Goal: Information Seeking & Learning: Learn about a topic

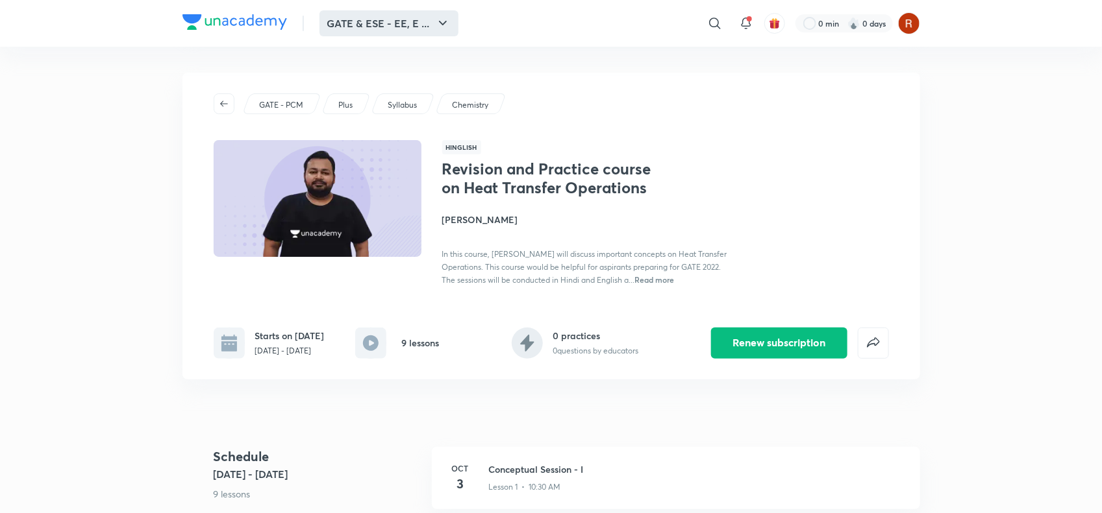
click at [397, 27] on button "GATE & ESE - EE, E ..." at bounding box center [388, 23] width 139 height 26
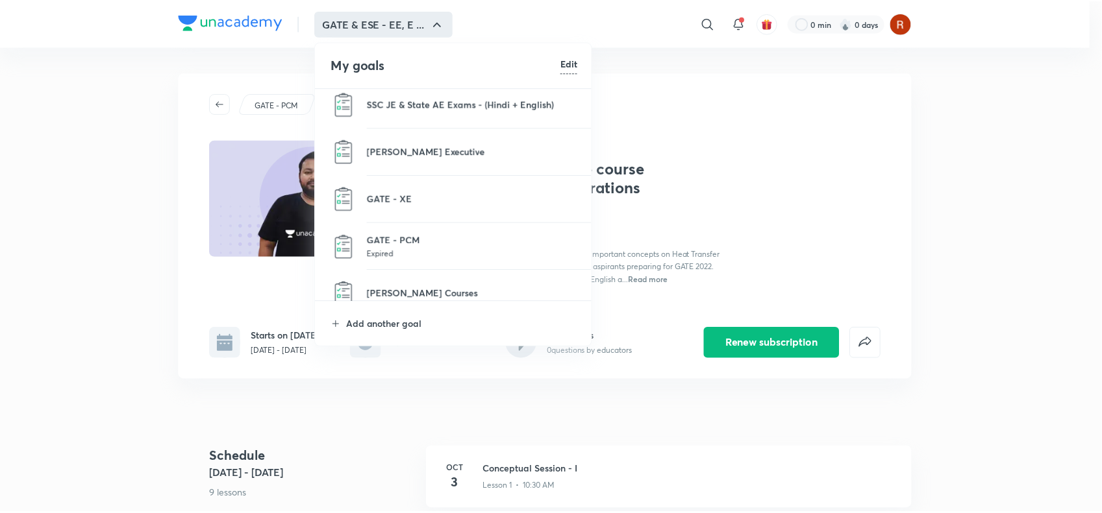
scroll to position [356, 0]
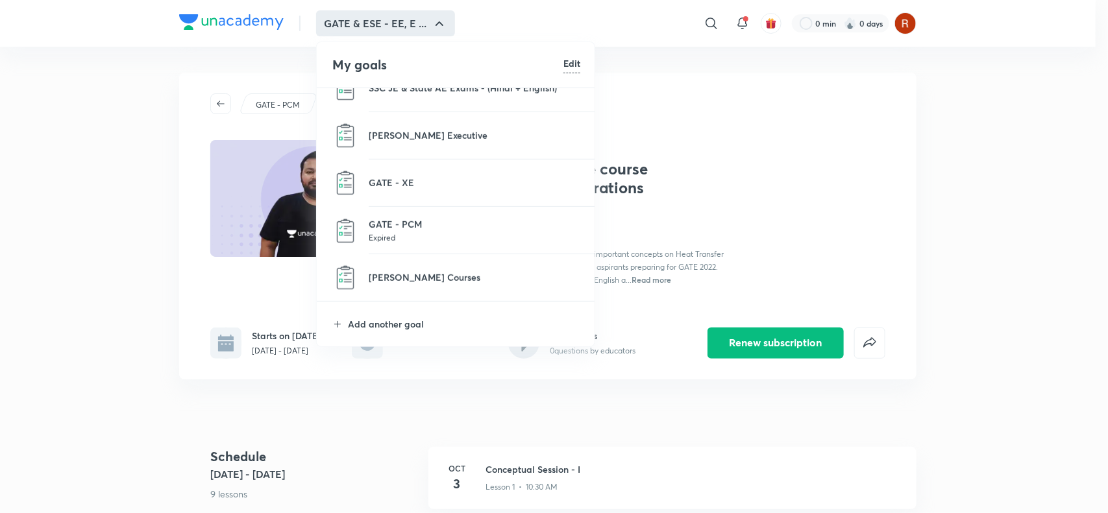
click at [407, 213] on li "GATE - PCM Expired" at bounding box center [456, 230] width 279 height 47
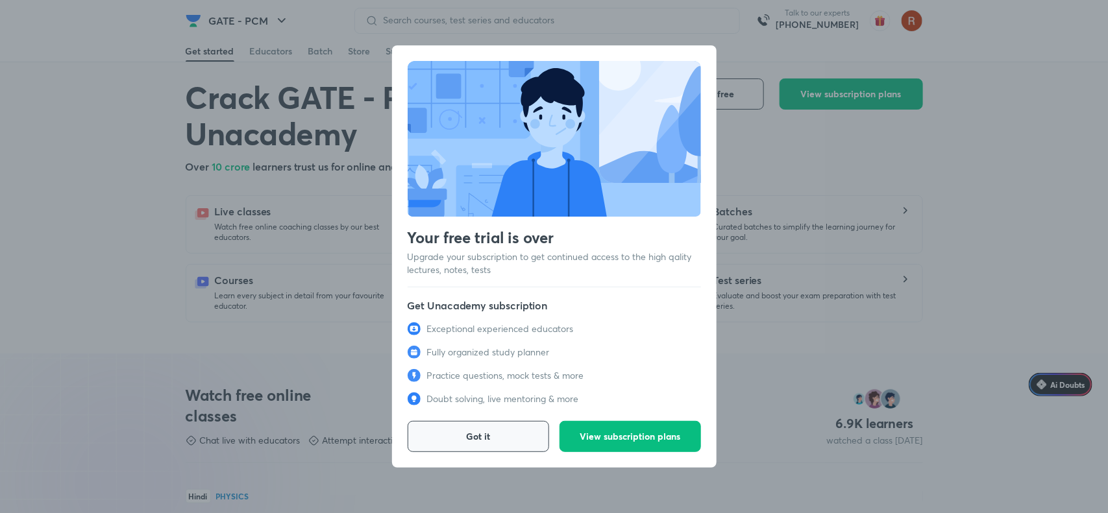
click at [508, 428] on button "Got it" at bounding box center [479, 436] width 142 height 31
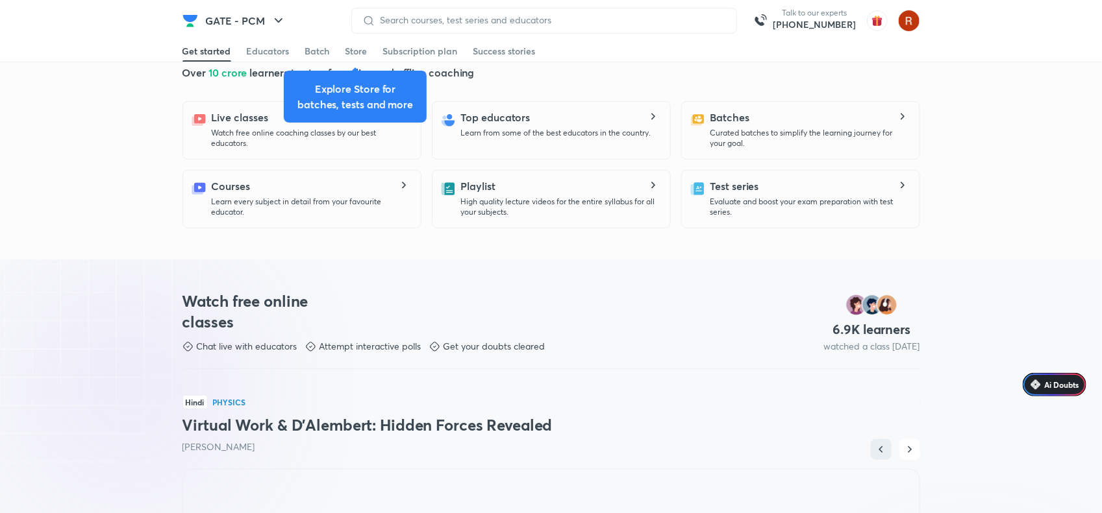
scroll to position [95, 0]
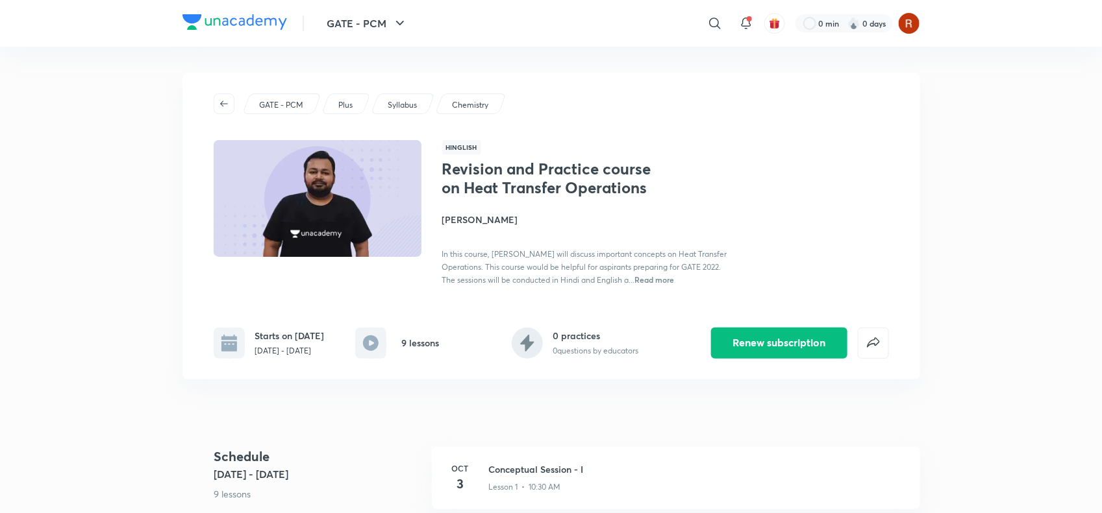
click at [828, 134] on div "GATE - PCM Plus Syllabus Chemistry Hinglish Revision and Practice course on Hea…" at bounding box center [550, 226] width 737 height 307
click at [599, 46] on div "GATE - PCM ​ 0 min 0 days" at bounding box center [550, 23] width 737 height 47
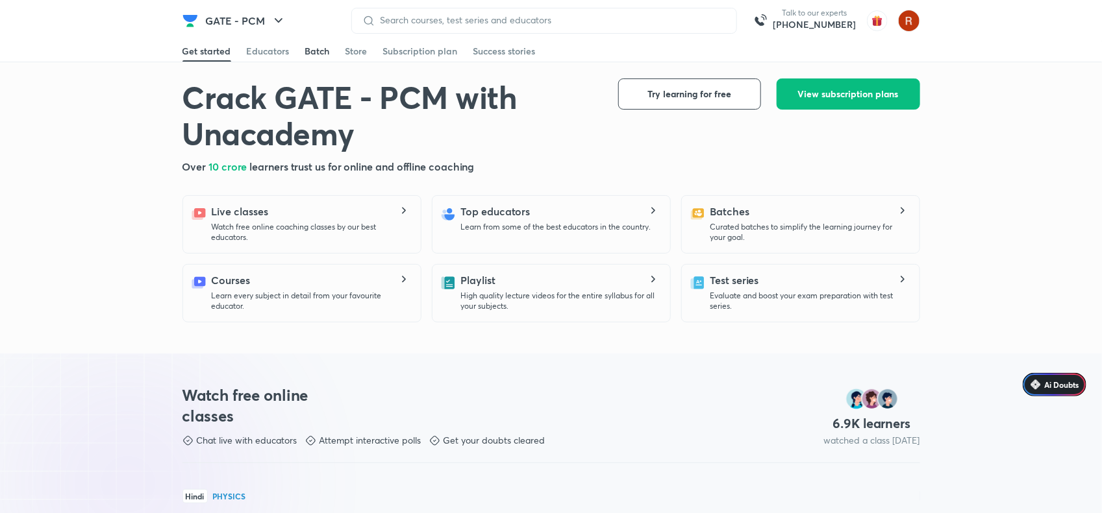
click at [315, 45] on div "Batch" at bounding box center [317, 51] width 25 height 13
click at [248, 17] on button "GATE - PCM" at bounding box center [246, 21] width 96 height 26
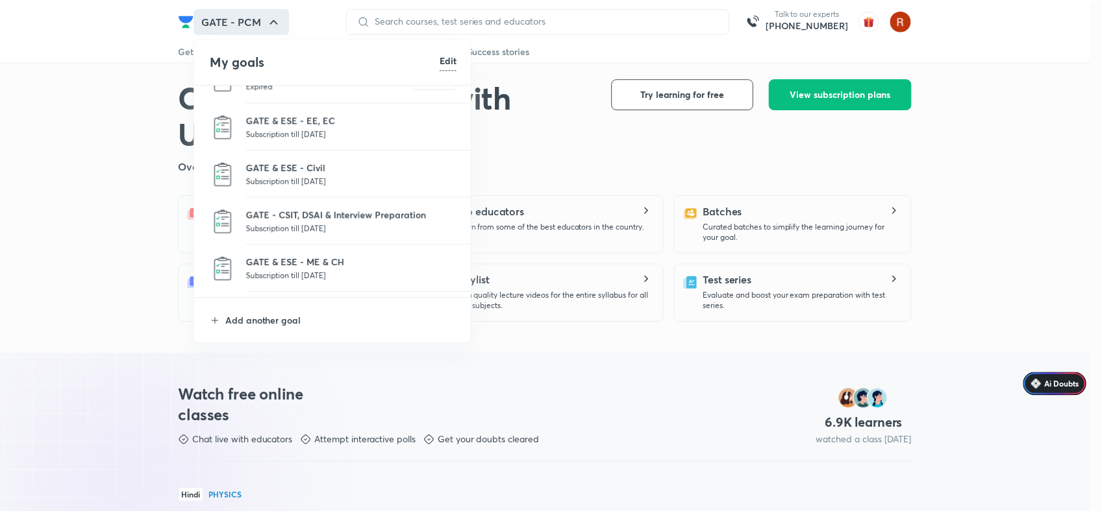
scroll to position [31, 0]
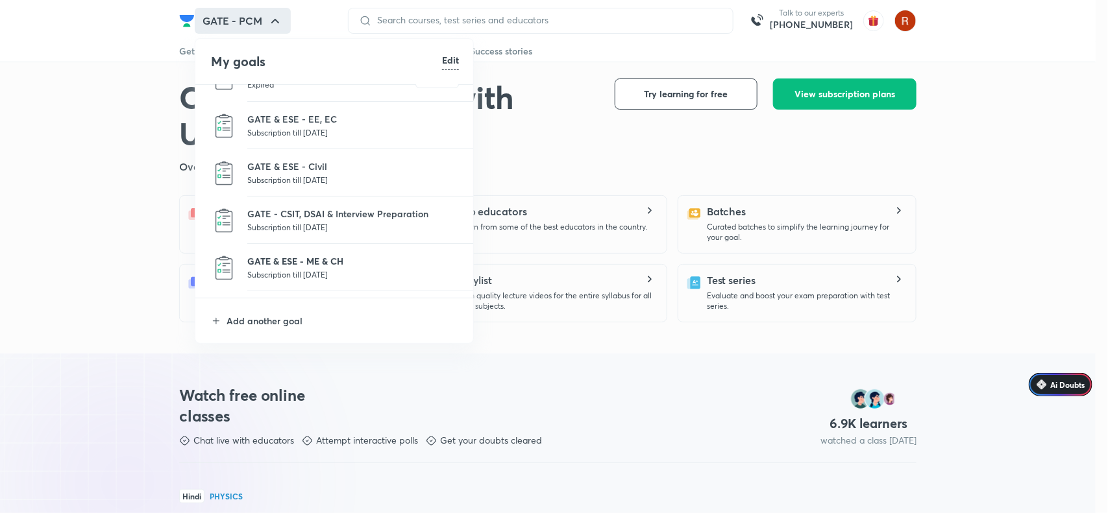
click at [328, 260] on p "GATE & ESE - ME & CH" at bounding box center [353, 261] width 212 height 14
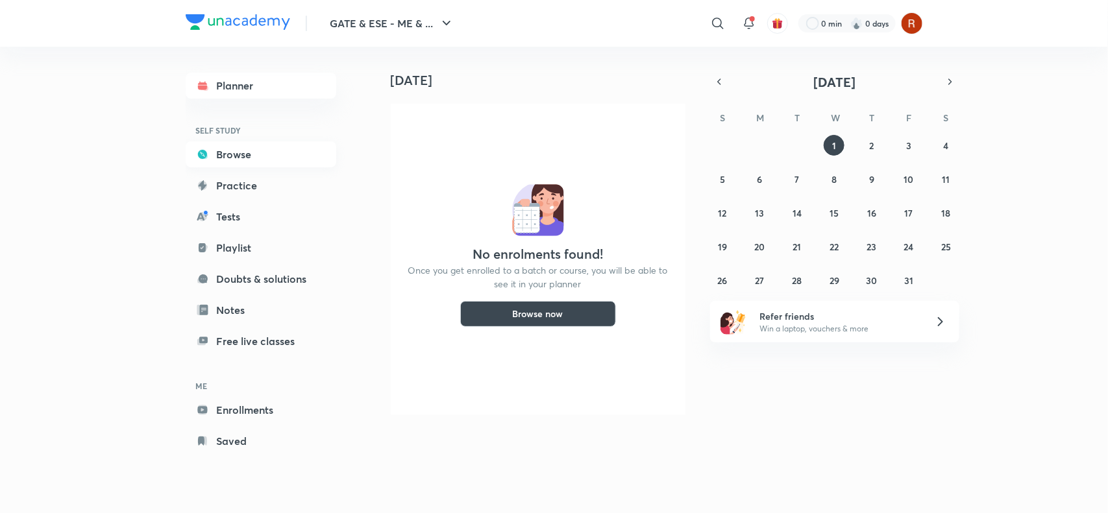
click at [254, 149] on link "Browse" at bounding box center [261, 155] width 151 height 26
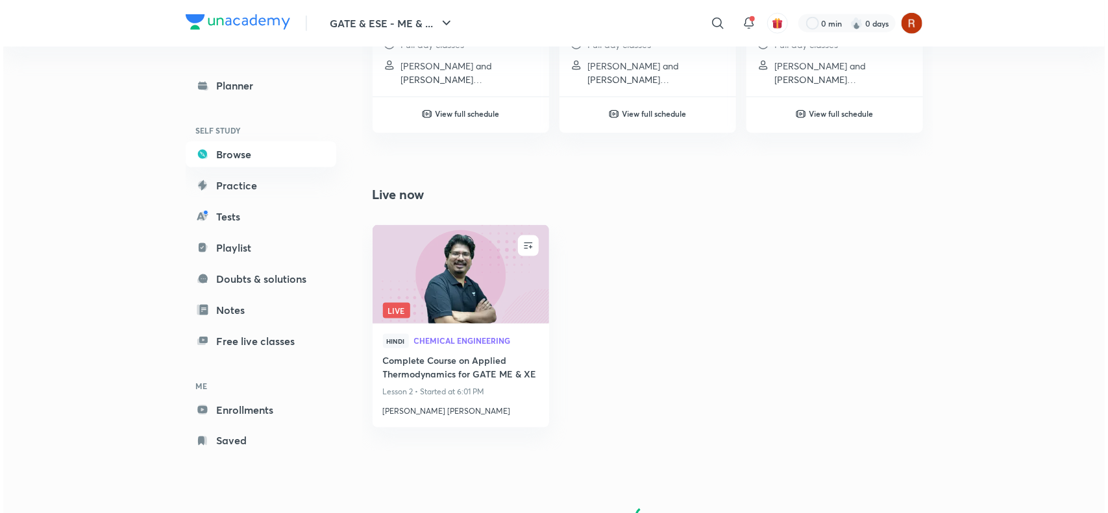
scroll to position [683, 0]
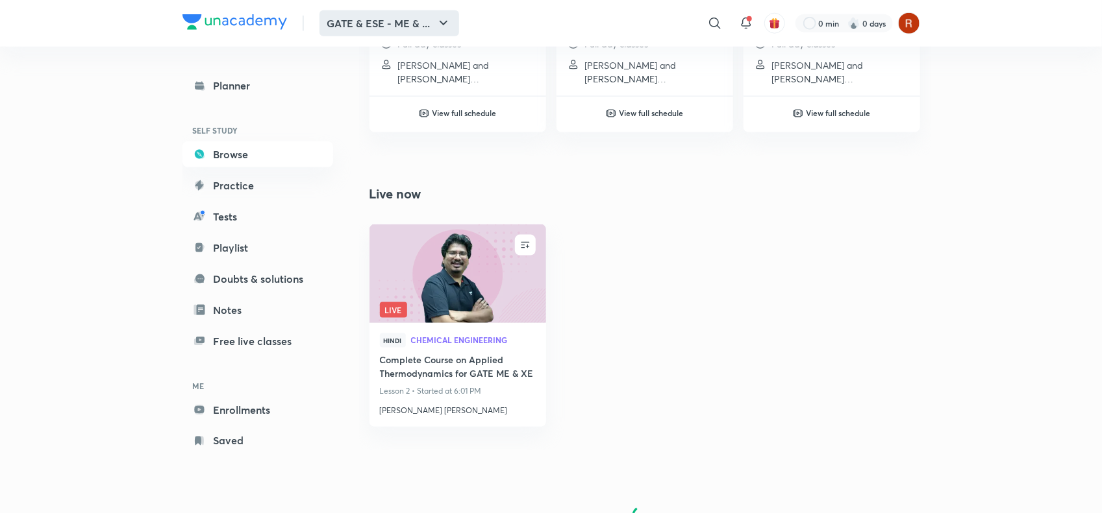
click at [419, 29] on button "GATE & ESE - ME & ..." at bounding box center [389, 23] width 140 height 26
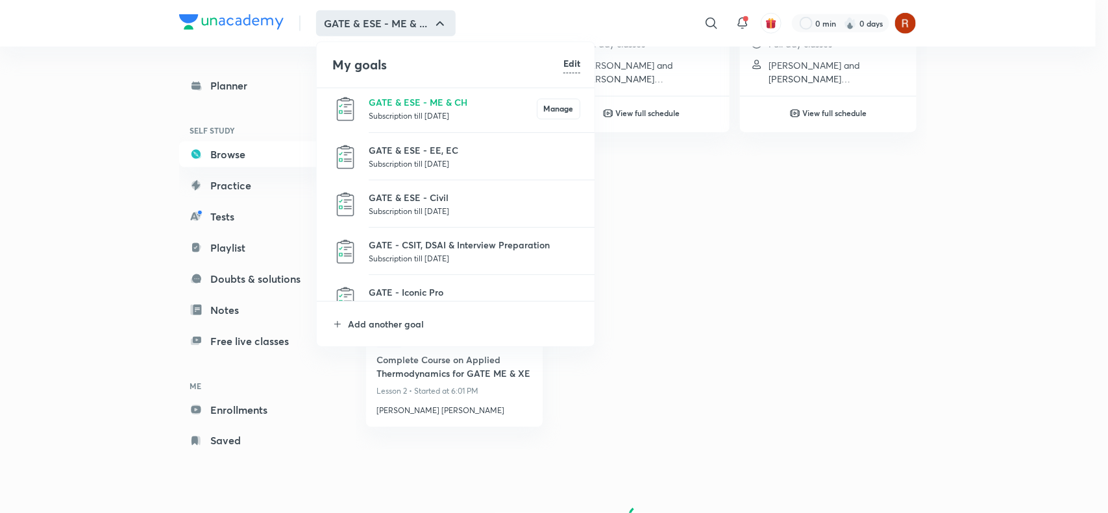
scroll to position [4, 0]
click at [391, 24] on div at bounding box center [554, 256] width 1108 height 513
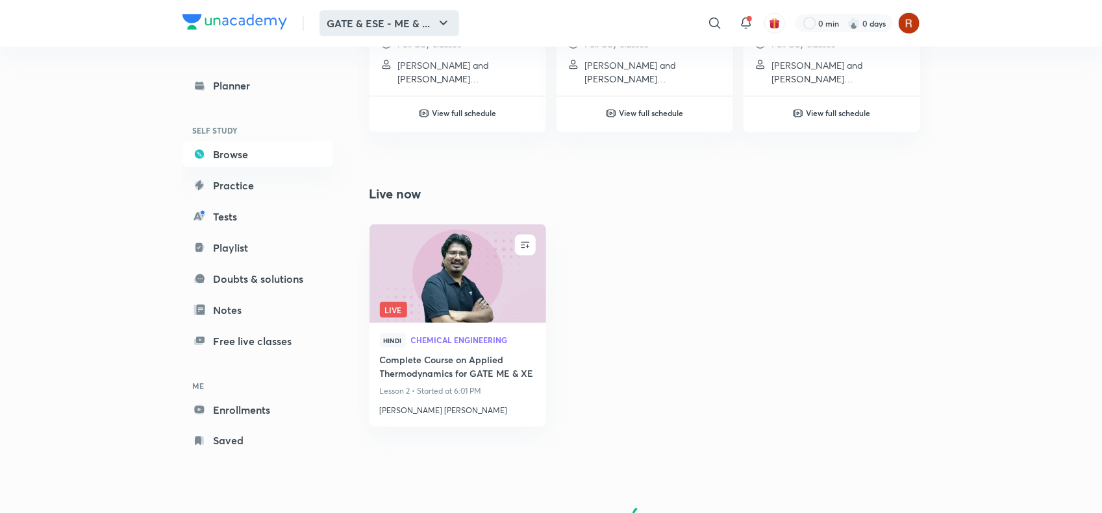
click at [391, 27] on button "GATE & ESE - ME & ..." at bounding box center [389, 23] width 140 height 26
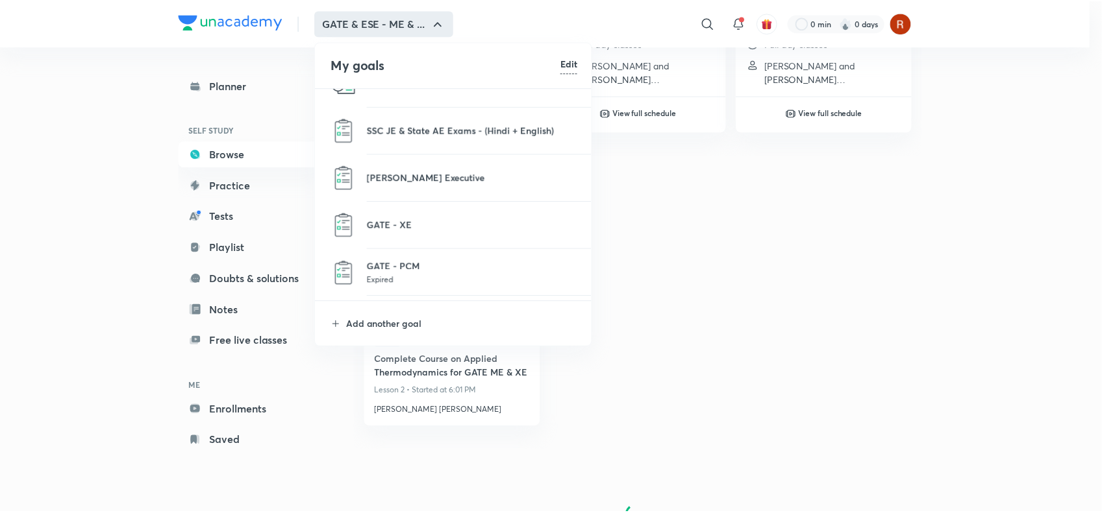
scroll to position [356, 0]
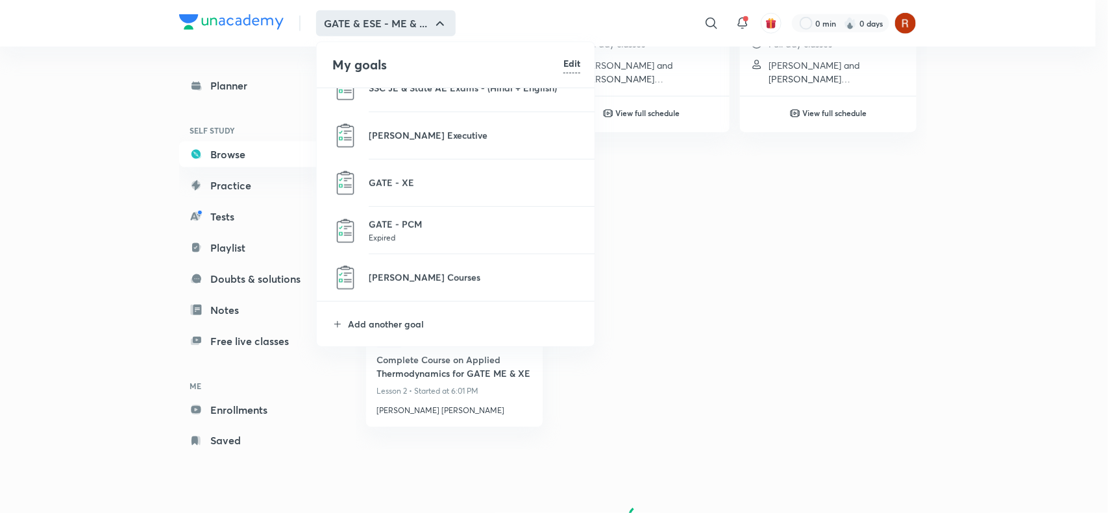
click at [403, 208] on li "GATE - PCM Expired" at bounding box center [456, 230] width 279 height 47
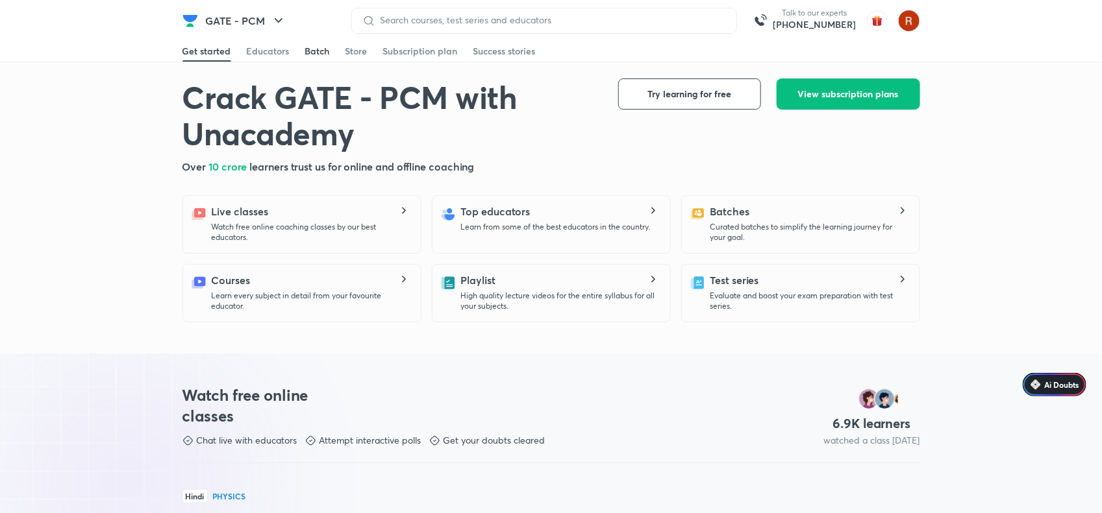
click at [316, 53] on div "Batch" at bounding box center [317, 51] width 25 height 13
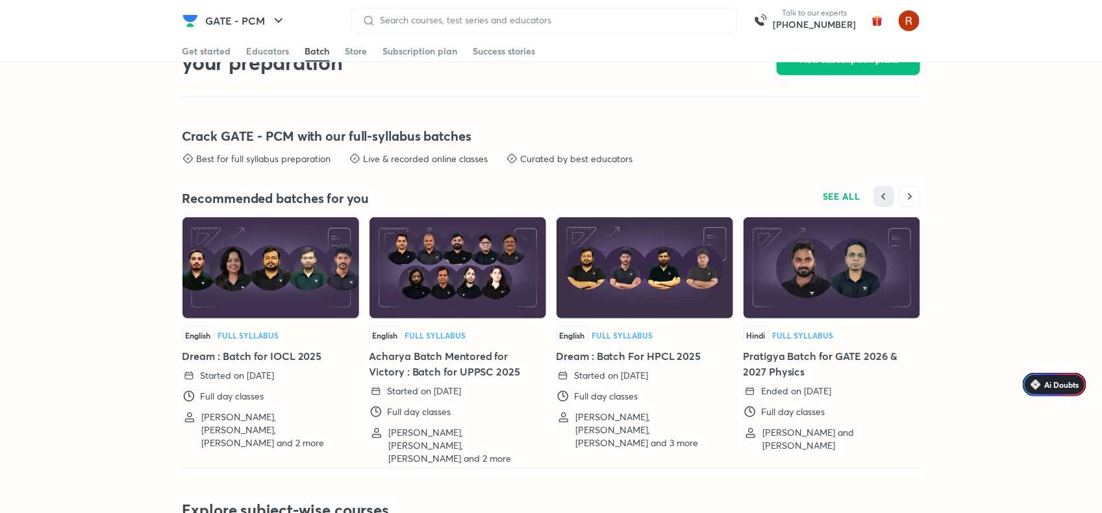
scroll to position [2454, 0]
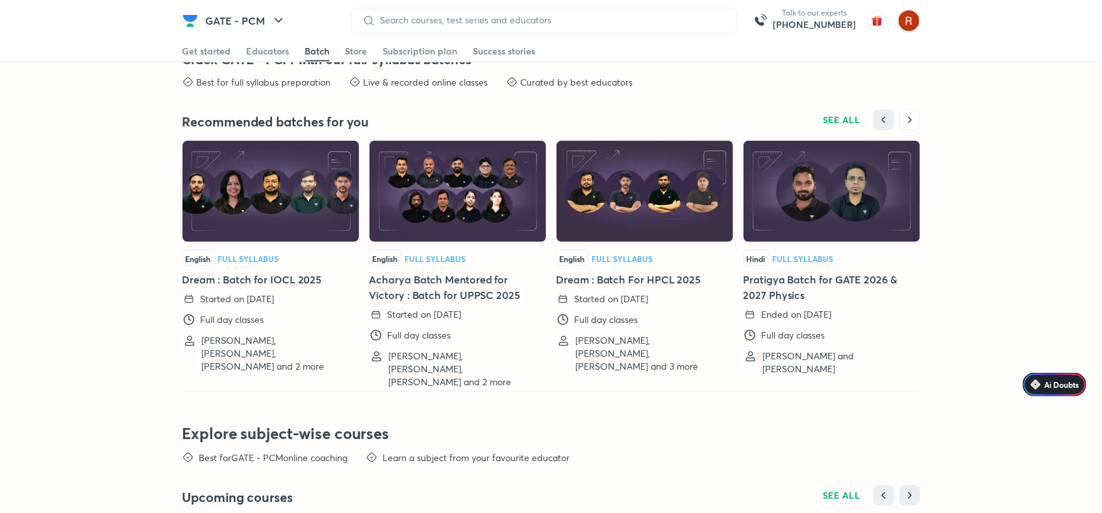
click at [274, 270] on div "English Full Syllabus Dream : Batch for IOCL 2025 Started on 9 Sep 2025 Full da…" at bounding box center [270, 311] width 177 height 123
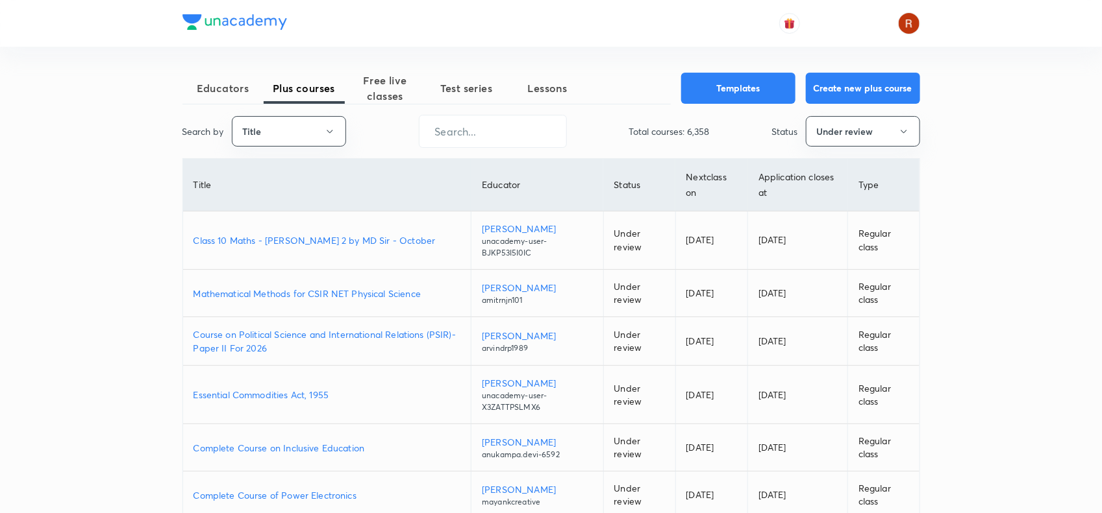
click at [367, 240] on p "Class 10 Maths - [PERSON_NAME] 2 by MD Sir - October" at bounding box center [326, 241] width 267 height 14
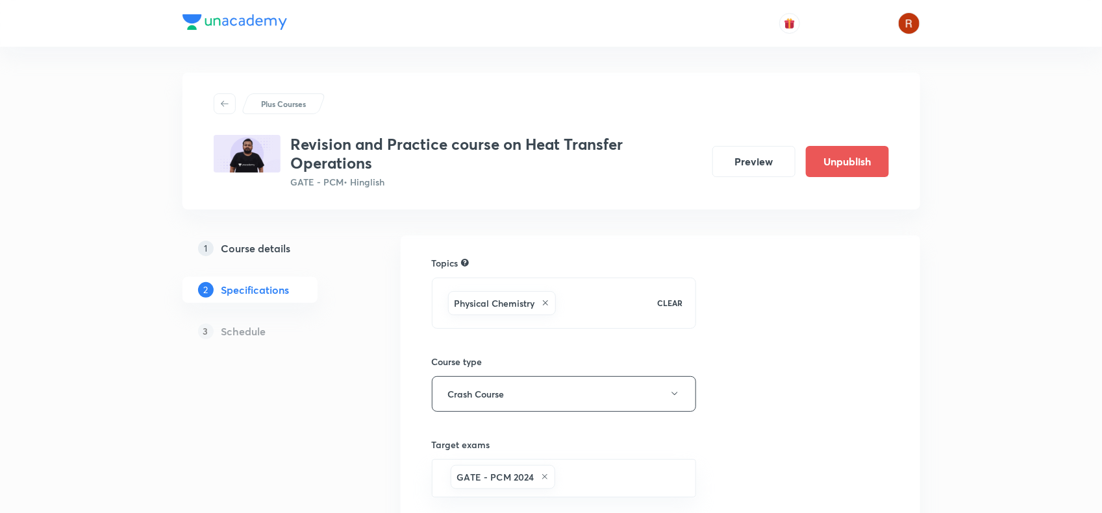
drag, startPoint x: 0, startPoint y: 0, endPoint x: 256, endPoint y: 245, distance: 354.9
click at [256, 245] on h5 "Course details" at bounding box center [255, 249] width 69 height 16
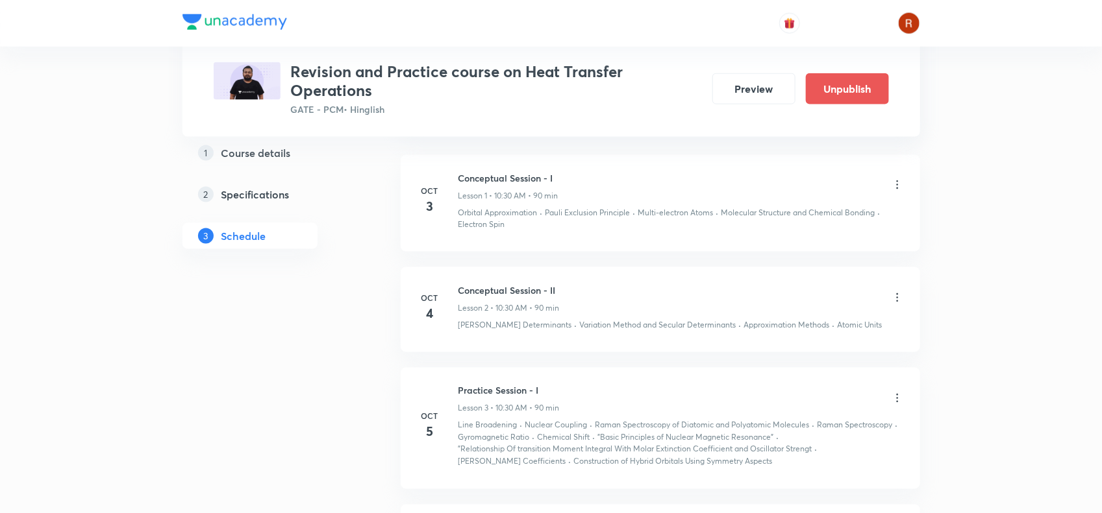
scroll to position [737, 0]
